Goal: Information Seeking & Learning: Learn about a topic

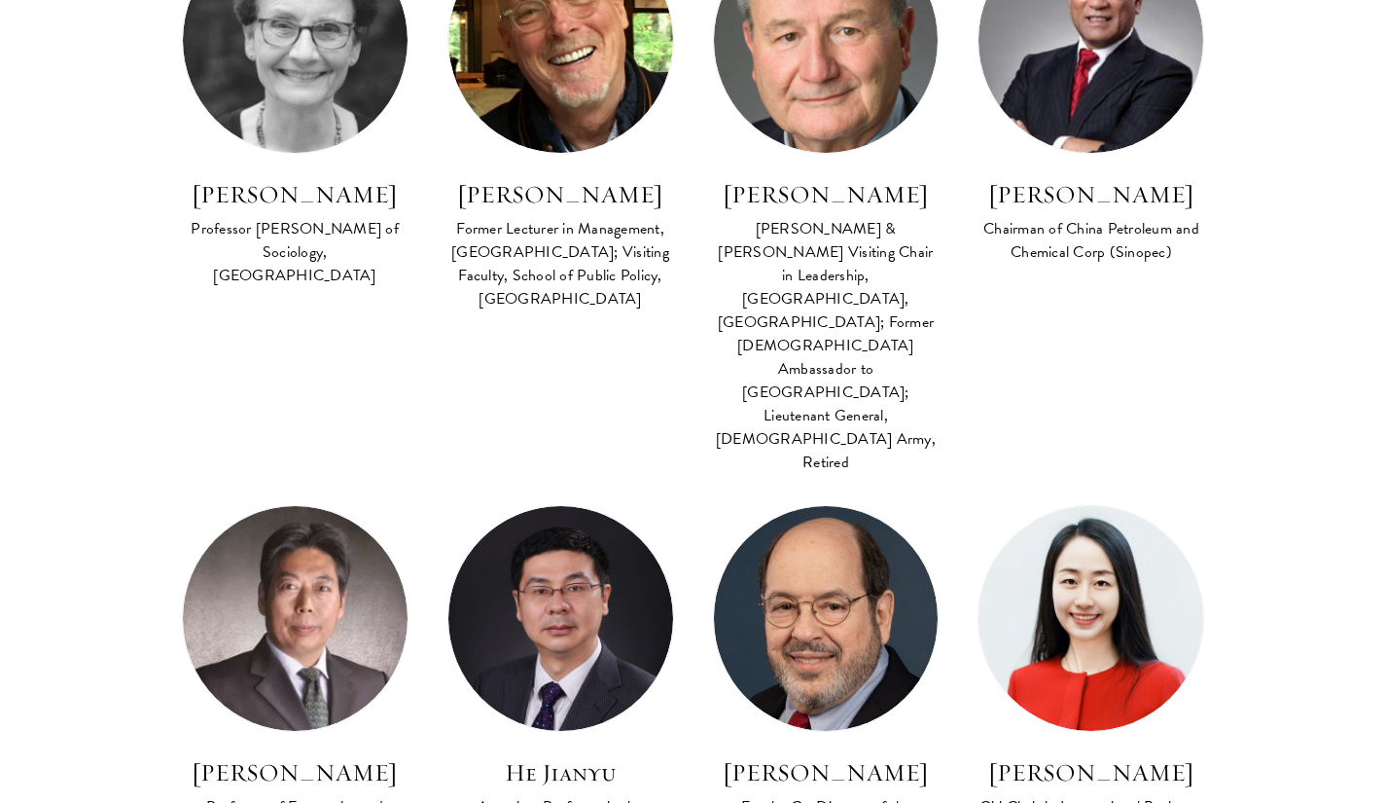
scroll to position [4530, 0]
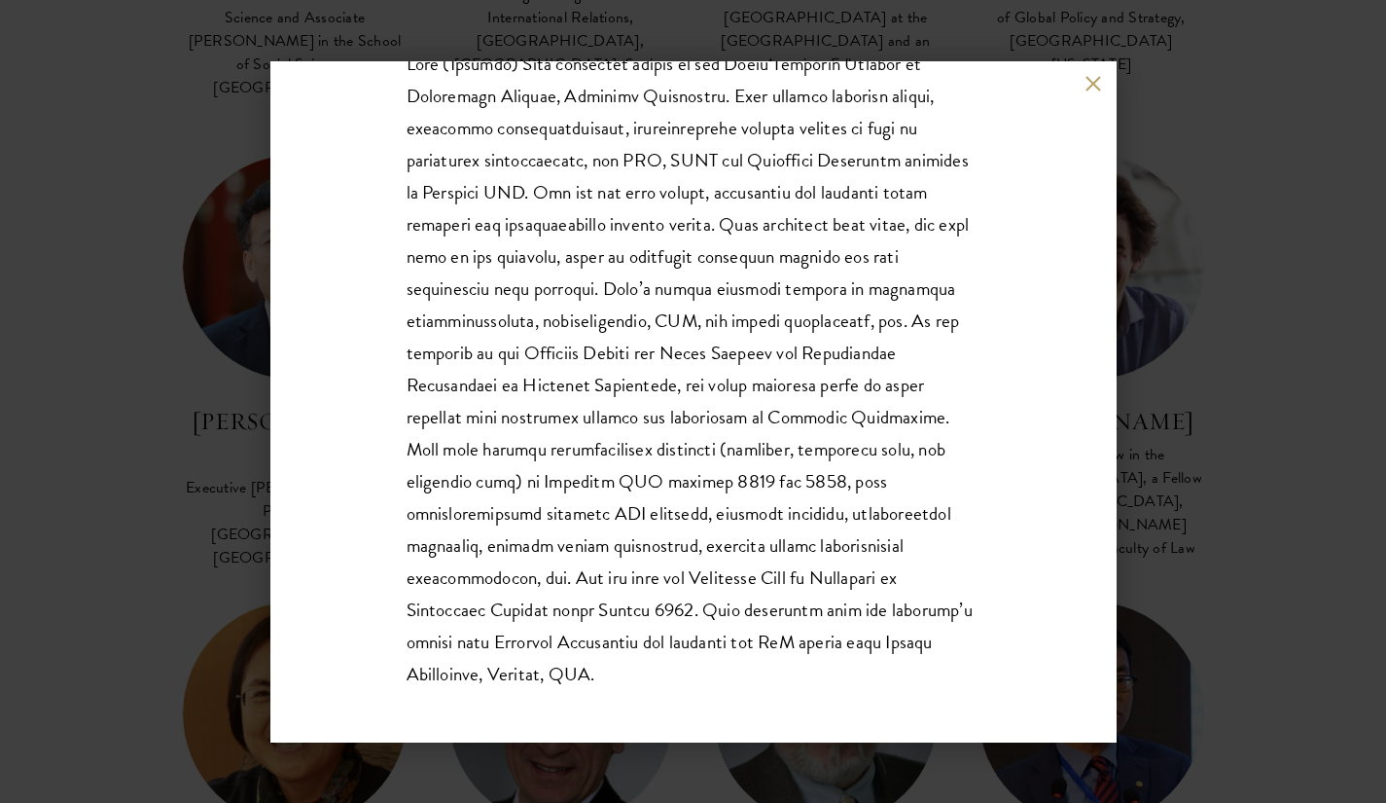
scroll to position [469, 0]
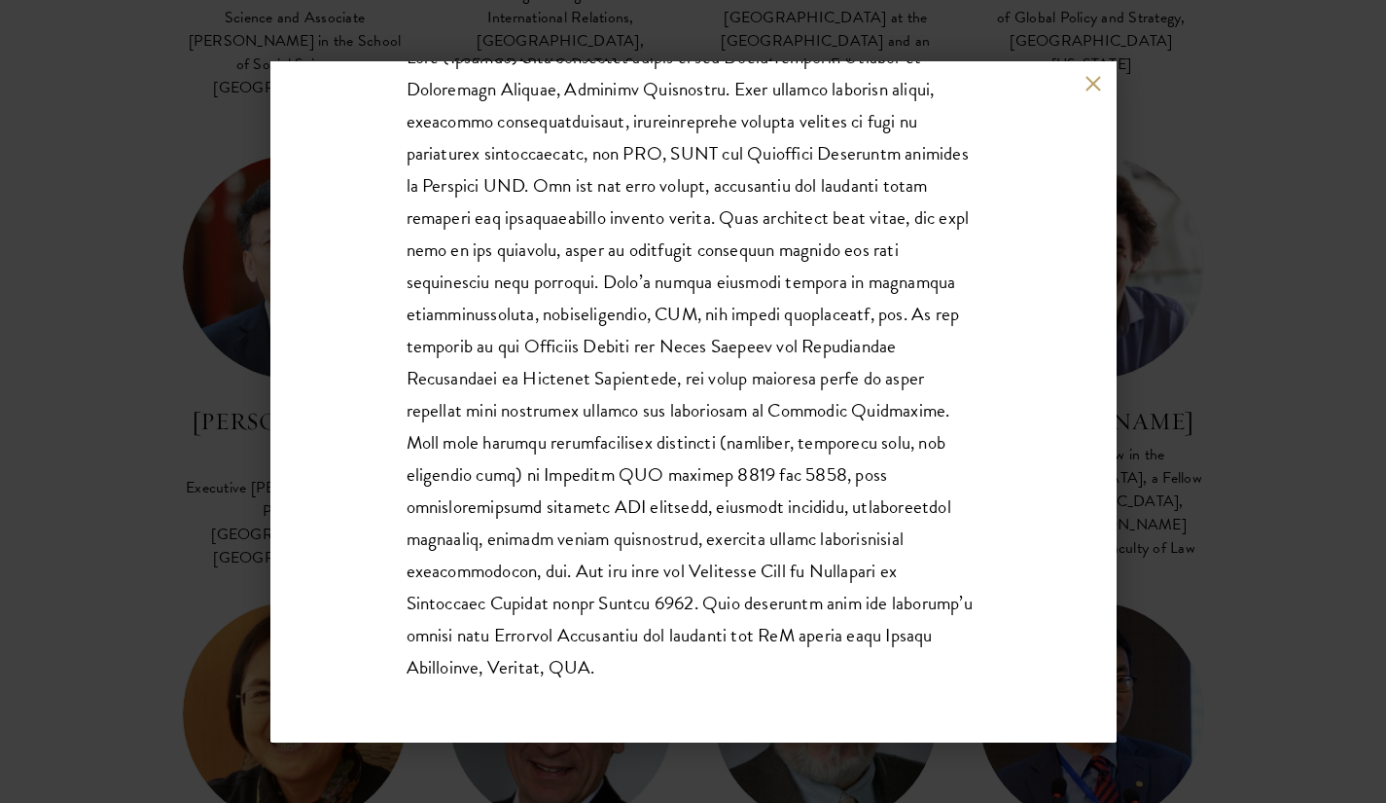
click at [125, 321] on div "June Qian Chief Academic Officer, Schwarzman College, Tsinghua University Lead …" at bounding box center [693, 401] width 1386 height 803
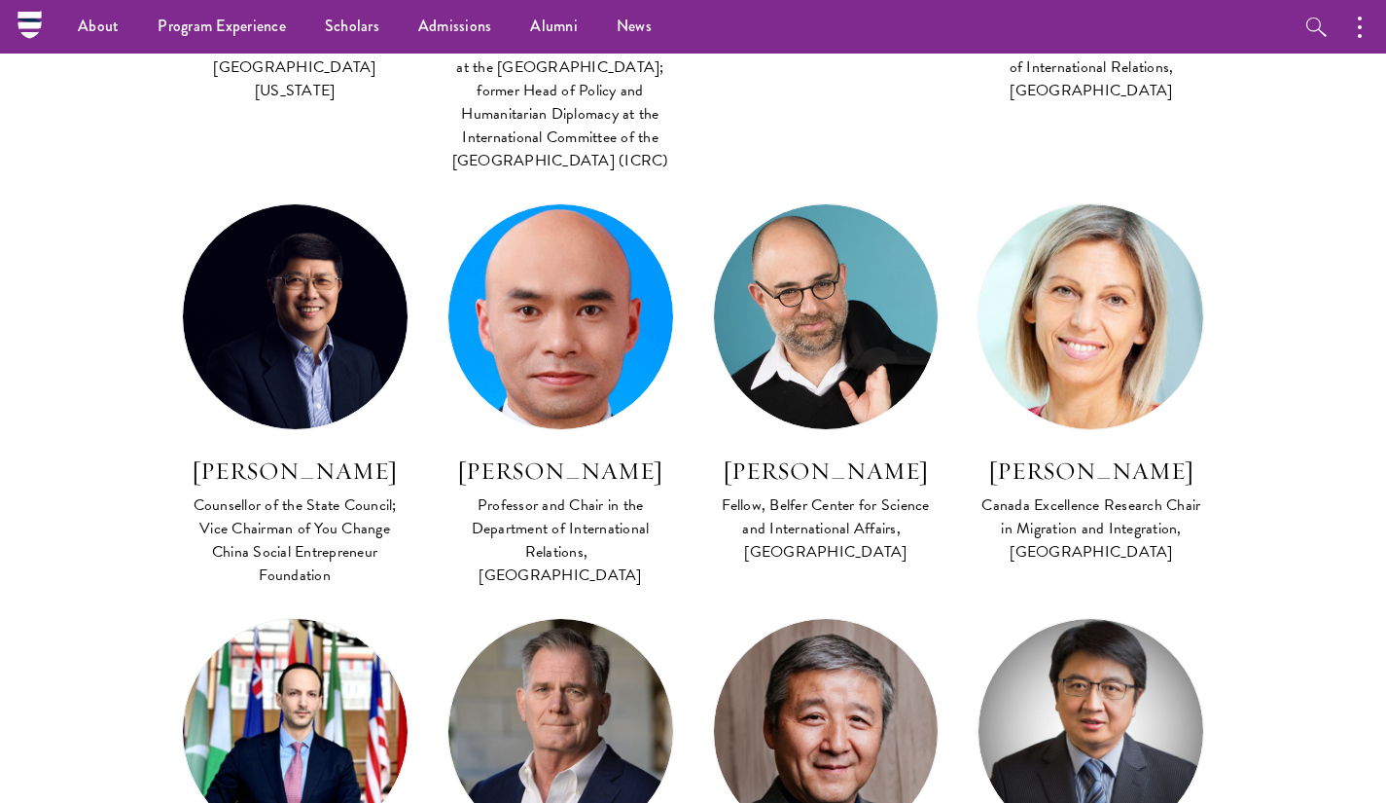
scroll to position [5965, 0]
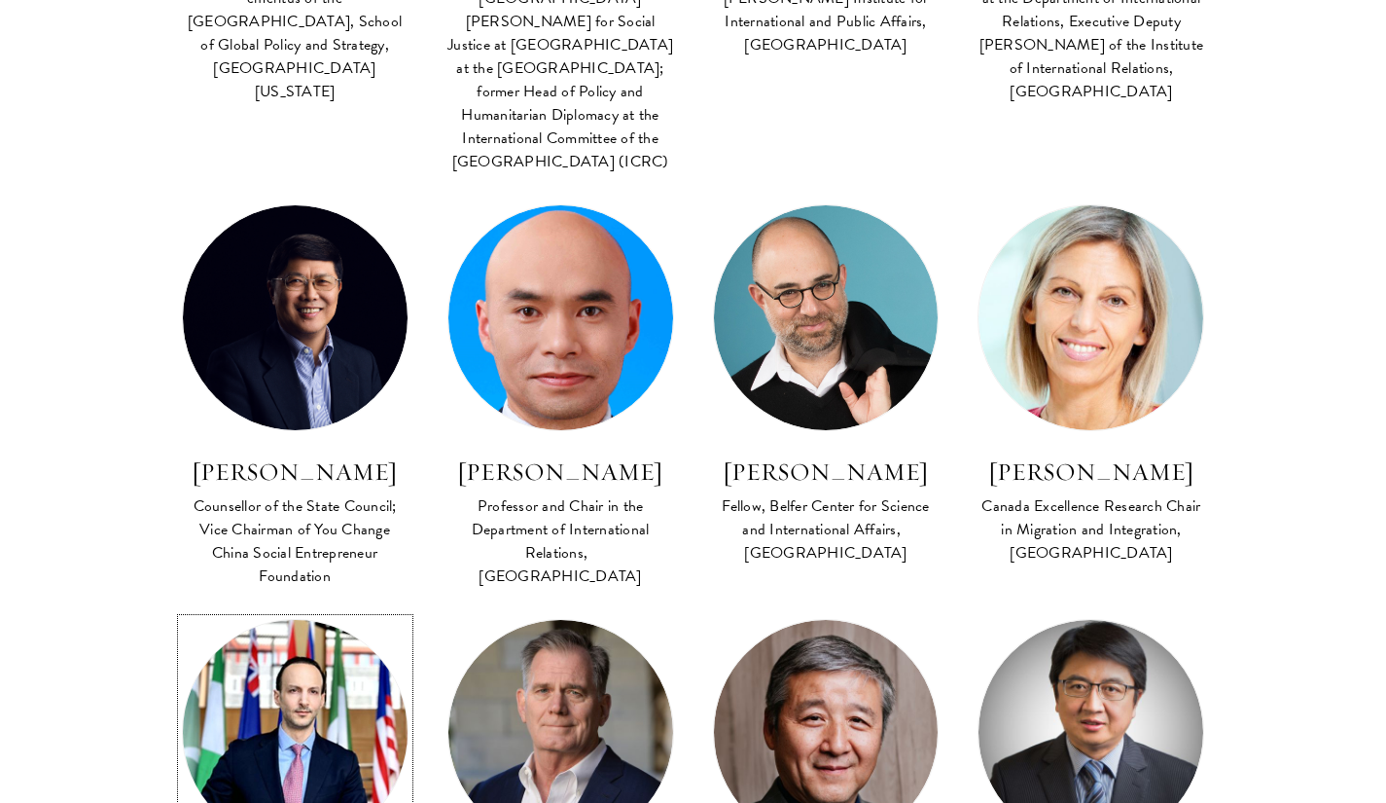
click at [263, 608] on img at bounding box center [294, 731] width 247 height 247
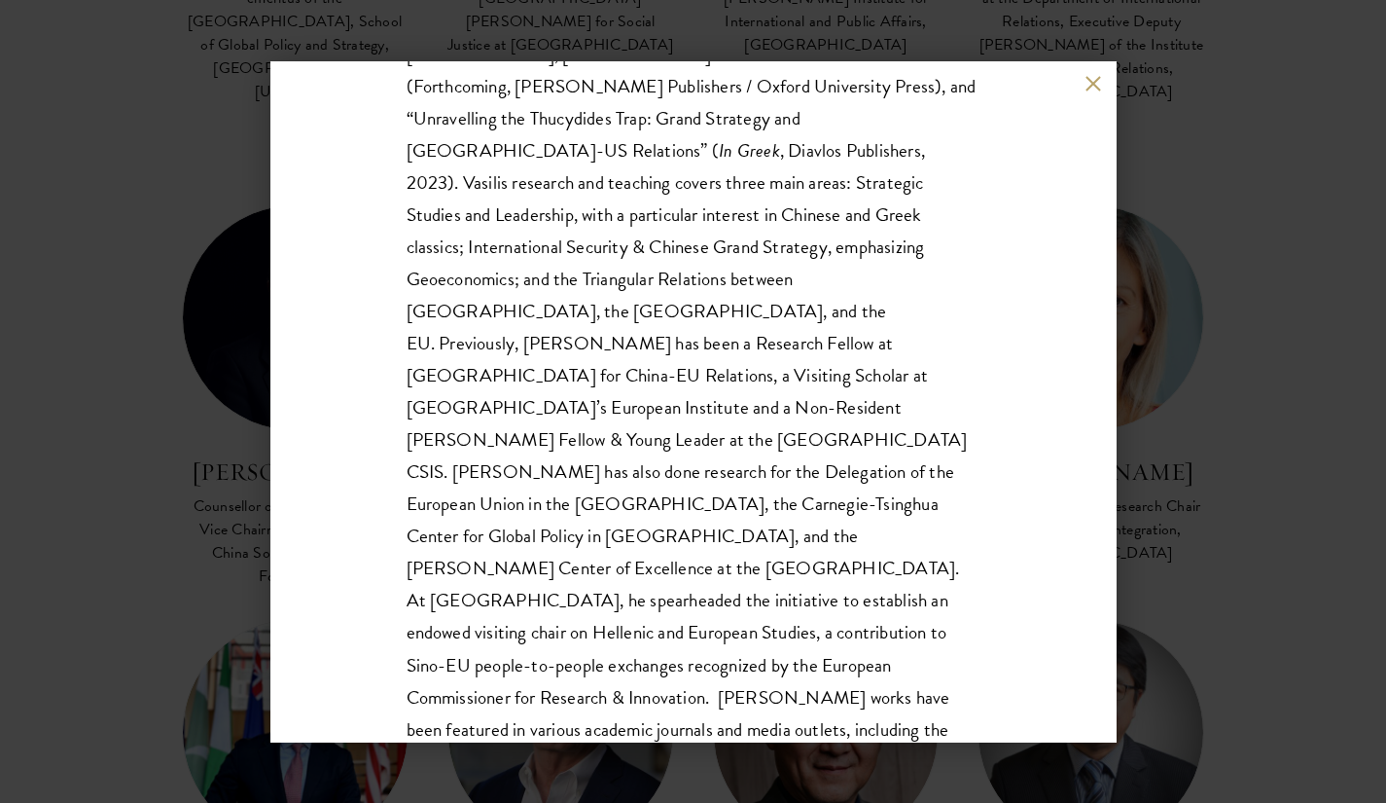
scroll to position [776, 0]
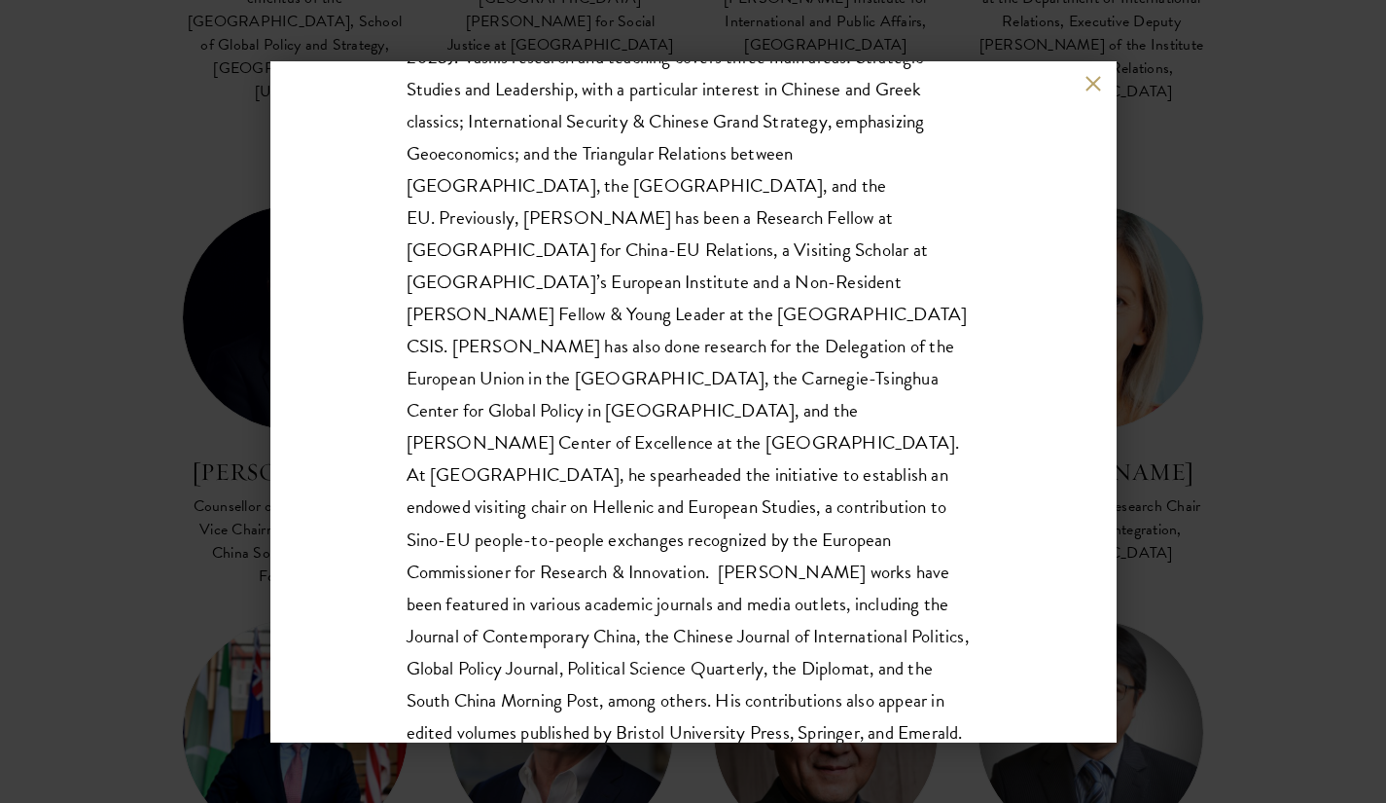
click at [1239, 562] on div "Vasilis Trigkas Visiting Assistant Professor, Schwarzman College, Tsinghua Univ…" at bounding box center [693, 401] width 1386 height 803
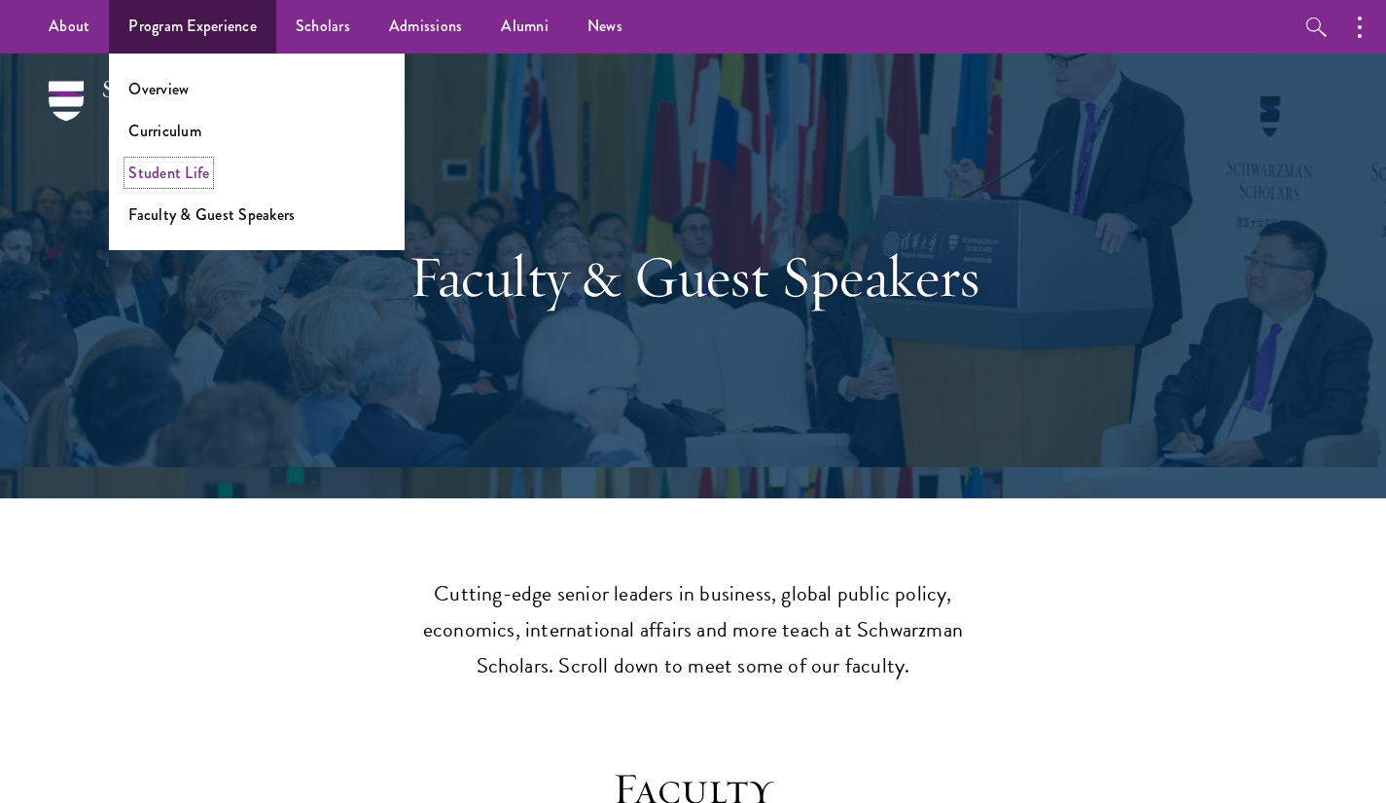
click at [181, 177] on link "Student Life" at bounding box center [168, 172] width 81 height 22
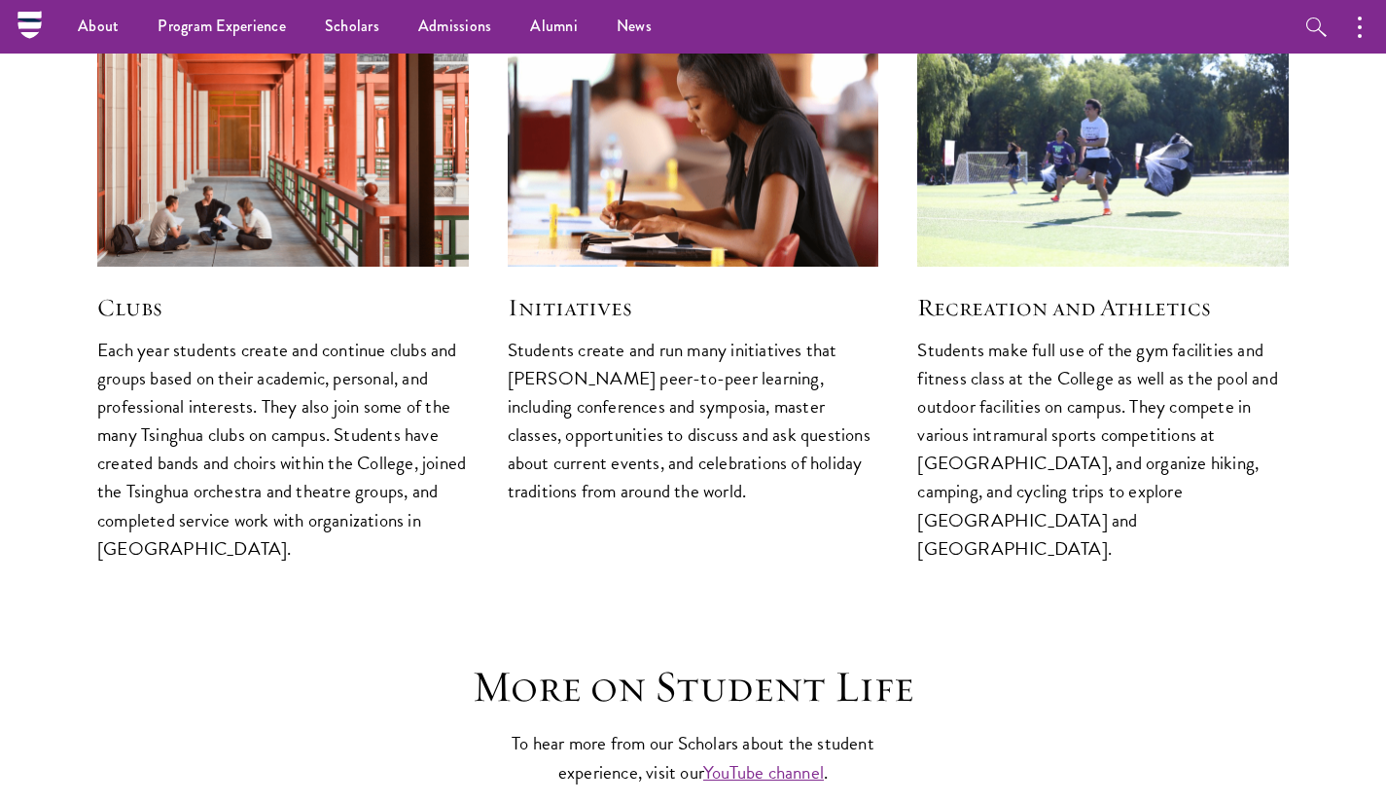
scroll to position [5096, 0]
